Goal: Information Seeking & Learning: Learn about a topic

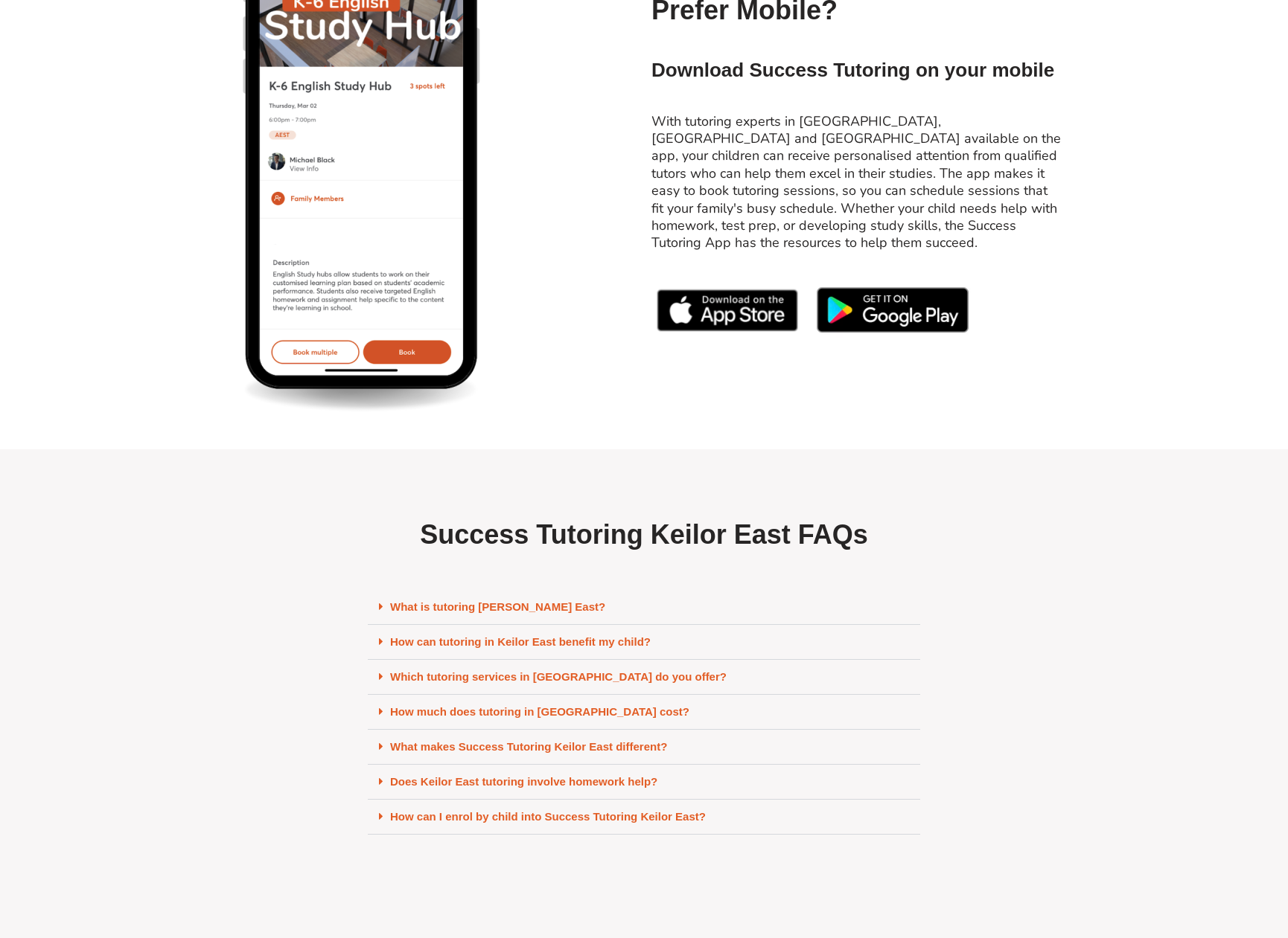
scroll to position [5952, 0]
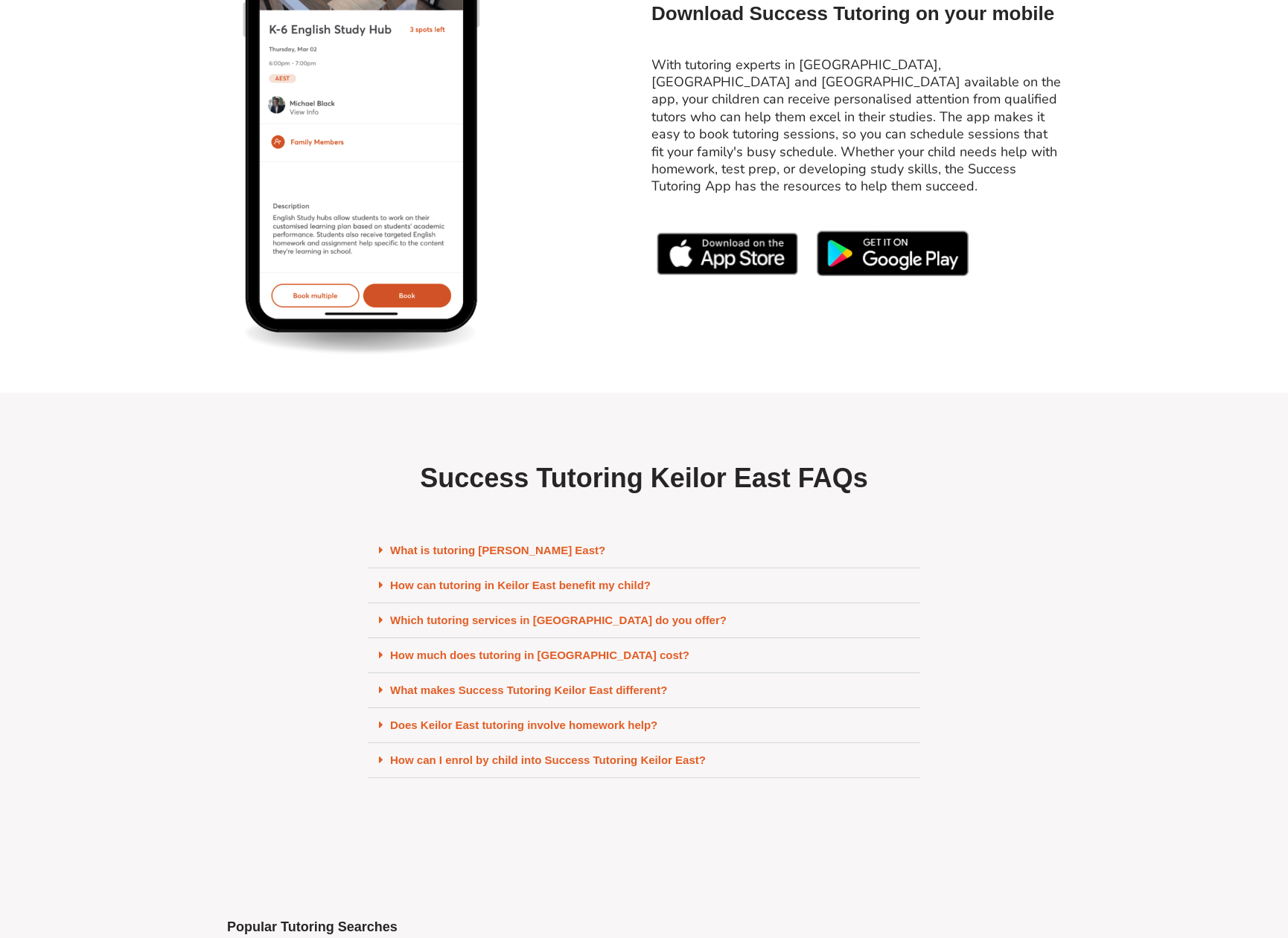
click at [379, 555] on icon at bounding box center [381, 549] width 4 height 11
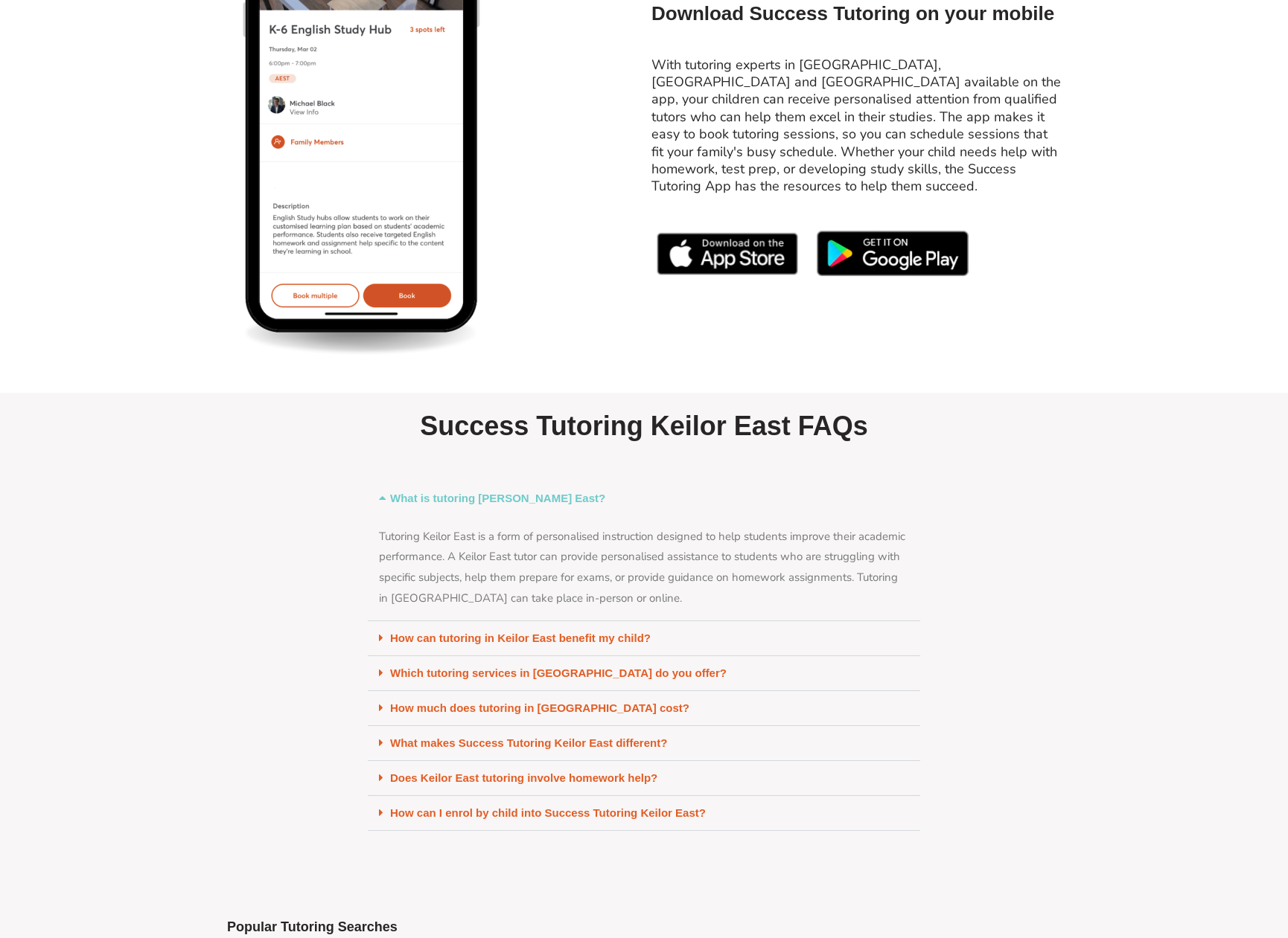
click at [372, 645] on div "How can tutoring in Keilor East benefit my child?" at bounding box center [644, 639] width 552 height 35
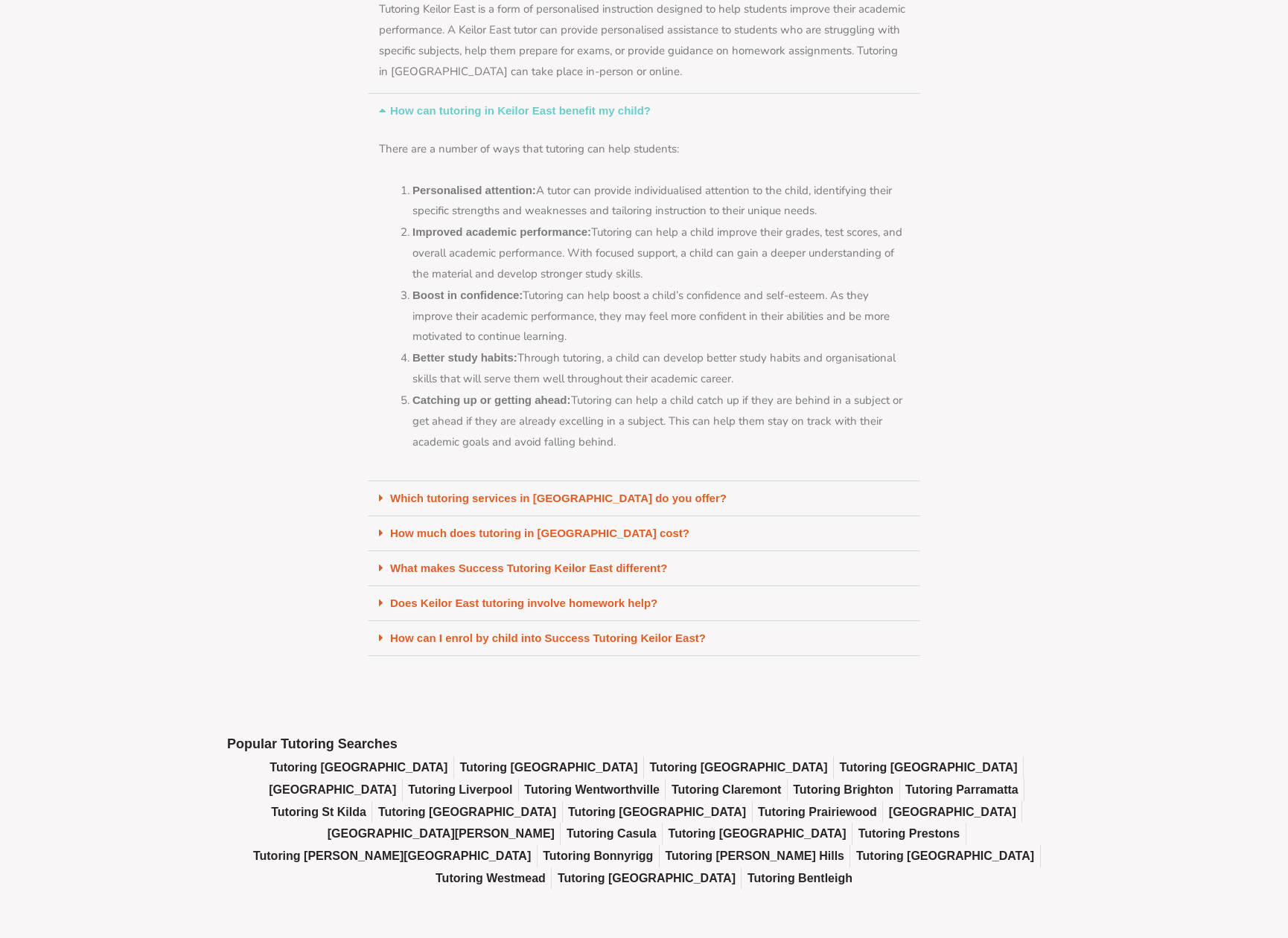
scroll to position [6473, 0]
click at [377, 503] on div "Which tutoring services in [GEOGRAPHIC_DATA] do you offer?" at bounding box center [644, 496] width 552 height 35
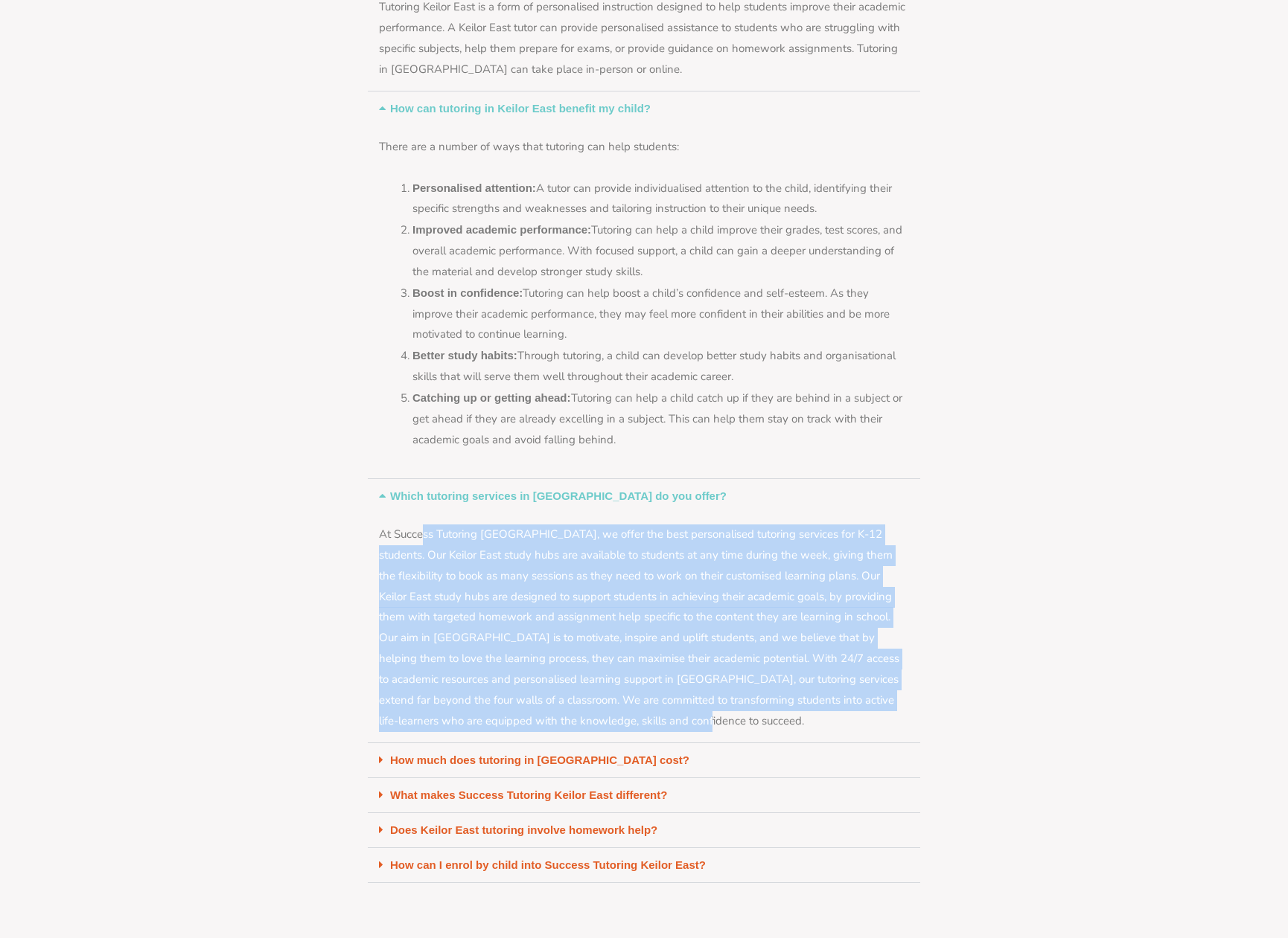
drag, startPoint x: 424, startPoint y: 549, endPoint x: 719, endPoint y: 721, distance: 341.5
click at [719, 721] on div "At Success Tutoring [GEOGRAPHIC_DATA], we offer the best personalised tutoring …" at bounding box center [644, 629] width 552 height 230
drag, startPoint x: 719, startPoint y: 721, endPoint x: 358, endPoint y: 515, distance: 415.6
click at [358, 515] on section "Success Tutoring Keilor East FAQs What is tutoring [GEOGRAPHIC_DATA]? Tutoring …" at bounding box center [644, 382] width 1288 height 1019
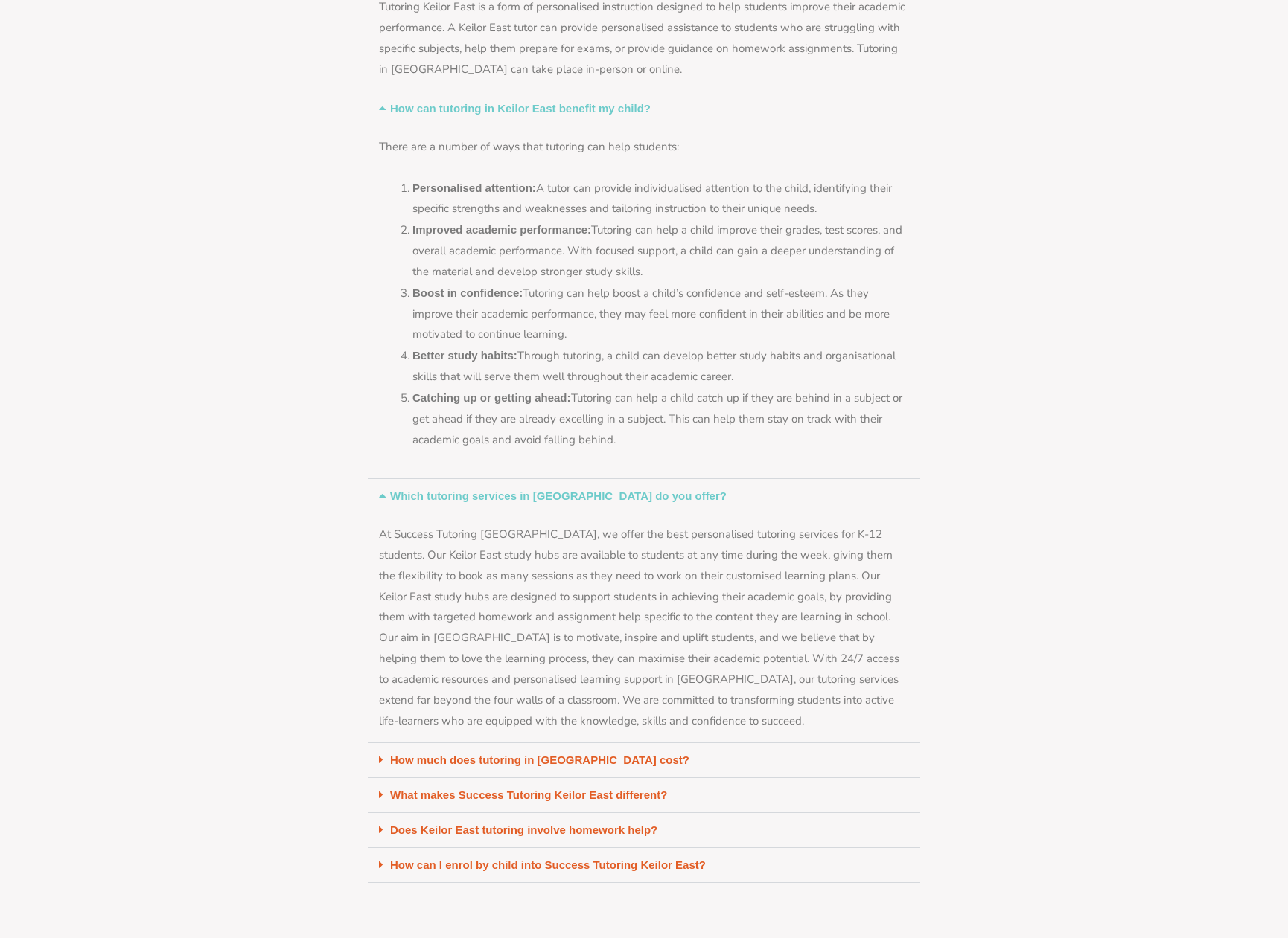
click at [377, 768] on div "How much does tutoring in [GEOGRAPHIC_DATA] cost?" at bounding box center [644, 761] width 552 height 35
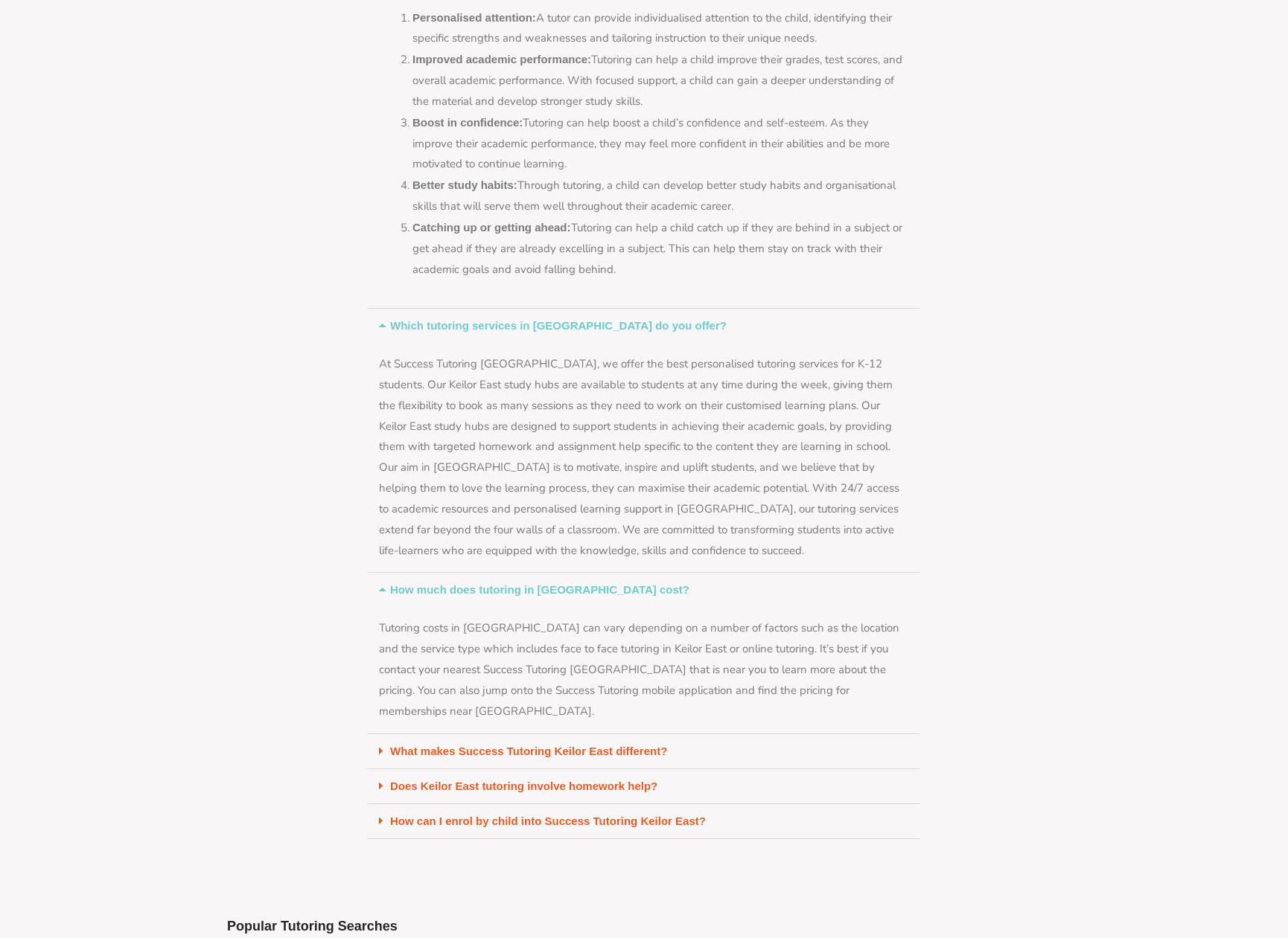
scroll to position [6770, 0]
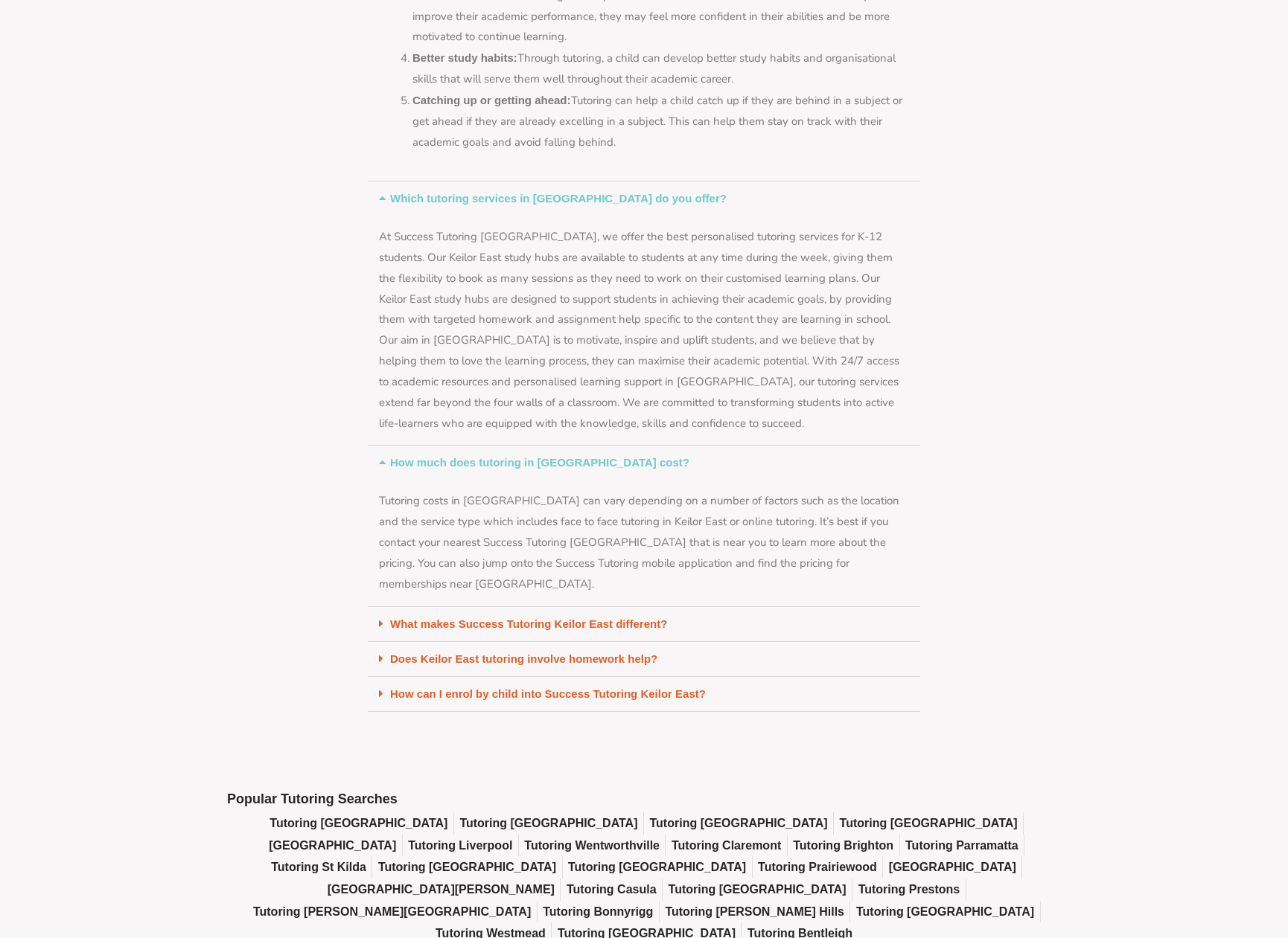
click at [379, 629] on icon at bounding box center [381, 623] width 4 height 11
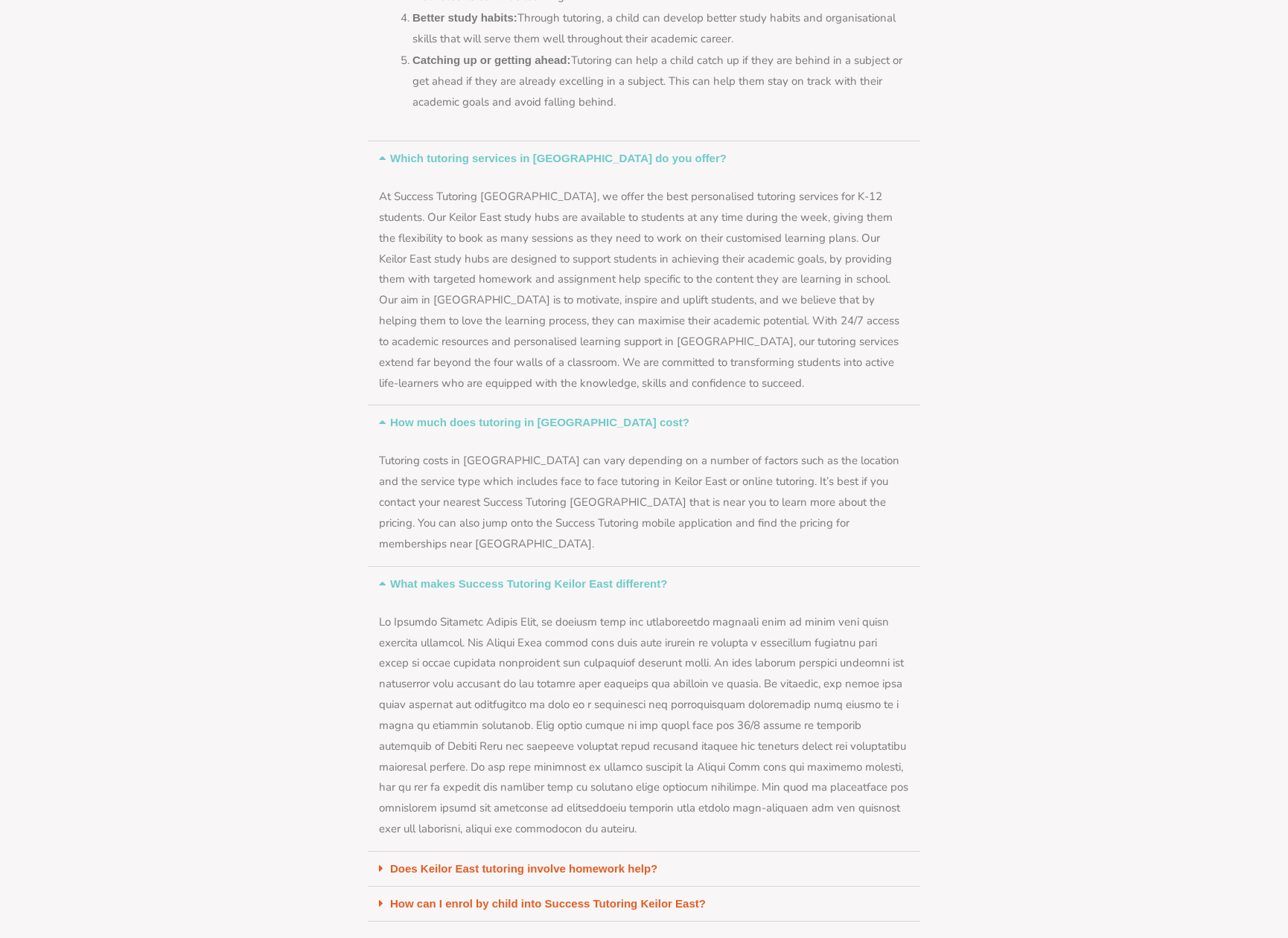
scroll to position [7217, 0]
